Goal: Task Accomplishment & Management: Use online tool/utility

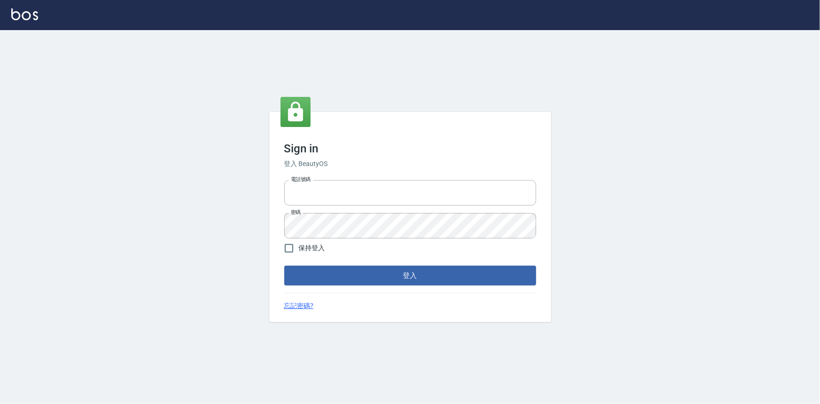
type input "0922670776"
click at [373, 275] on button "登入" at bounding box center [410, 276] width 252 height 20
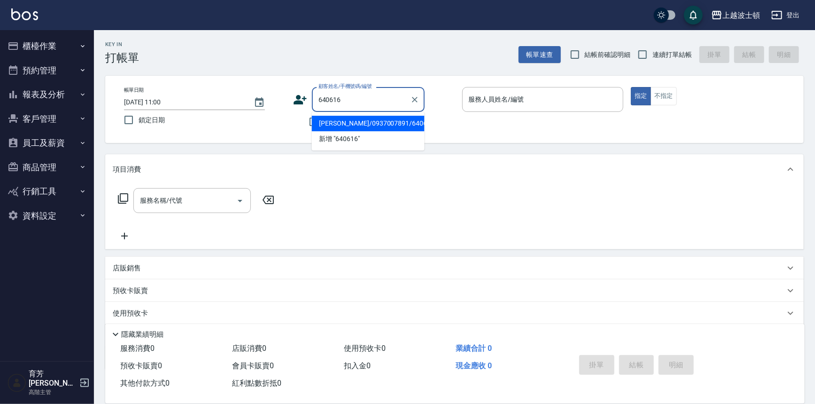
type input "[PERSON_NAME]/0937007891/640616"
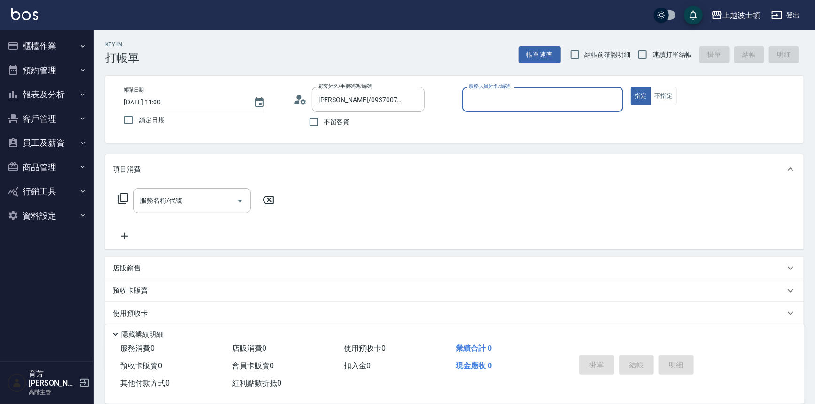
type input "怡廷-41"
click at [631, 87] on button "指定" at bounding box center [641, 96] width 20 height 18
type button "true"
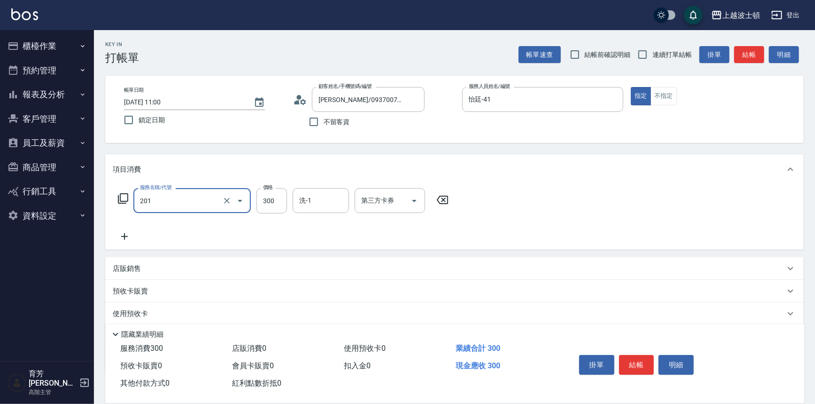
type input "洗髮(201)"
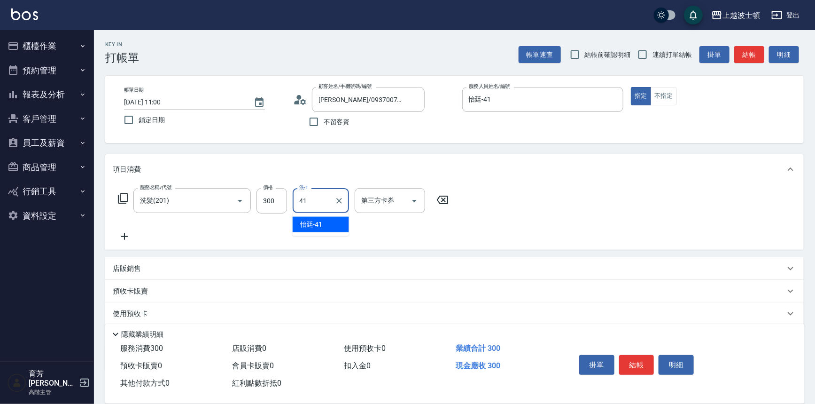
type input "怡廷-41"
click at [642, 358] on button "結帳" at bounding box center [636, 365] width 35 height 20
